Goal: Navigation & Orientation: Find specific page/section

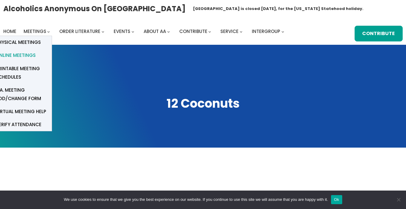
click at [31, 54] on span "Online Meetings" at bounding box center [16, 55] width 40 height 8
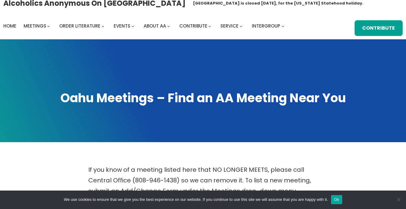
scroll to position [8, 0]
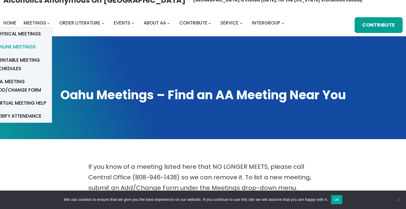
click at [28, 47] on span "Online Meetings" at bounding box center [16, 47] width 40 height 8
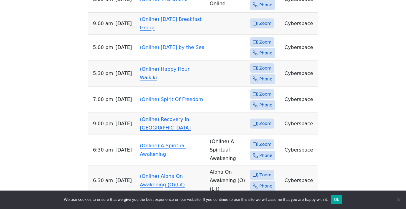
scroll to position [720, 0]
